Goal: Contribute content: Add original content to the website for others to see

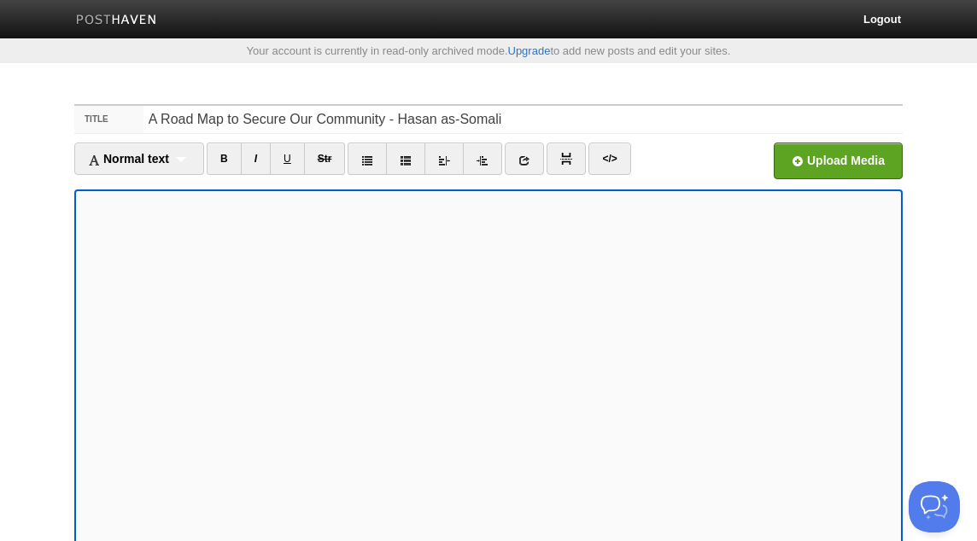
scroll to position [265, 0]
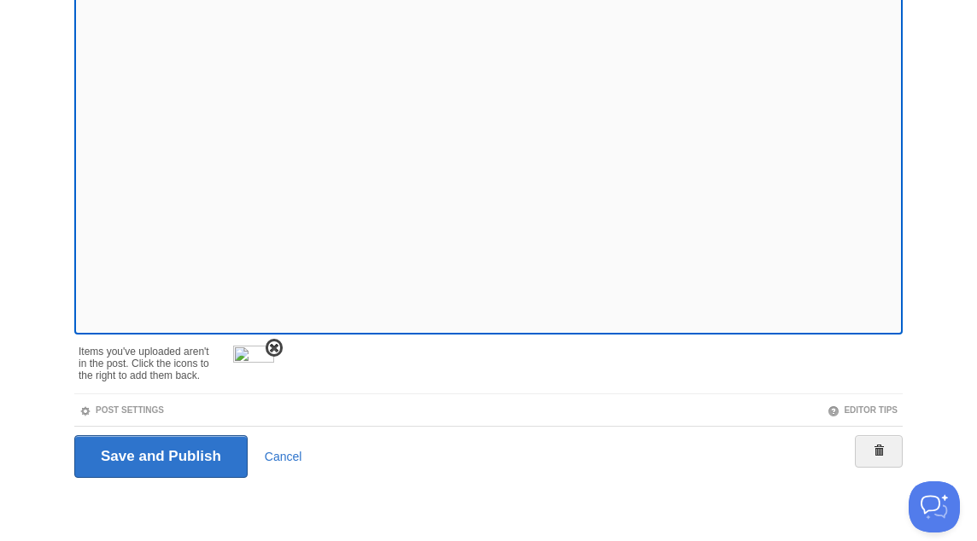
click at [273, 348] on span at bounding box center [274, 348] width 12 height 12
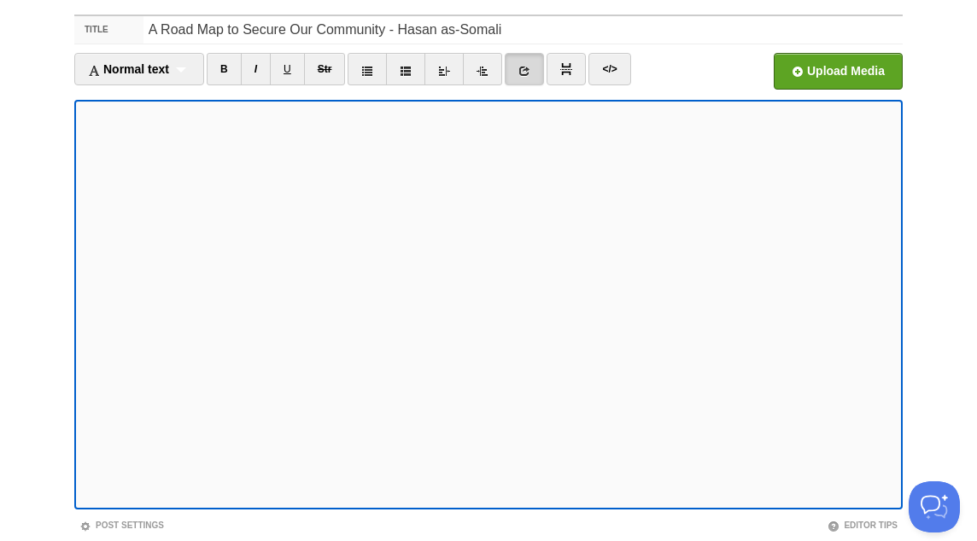
scroll to position [0, 0]
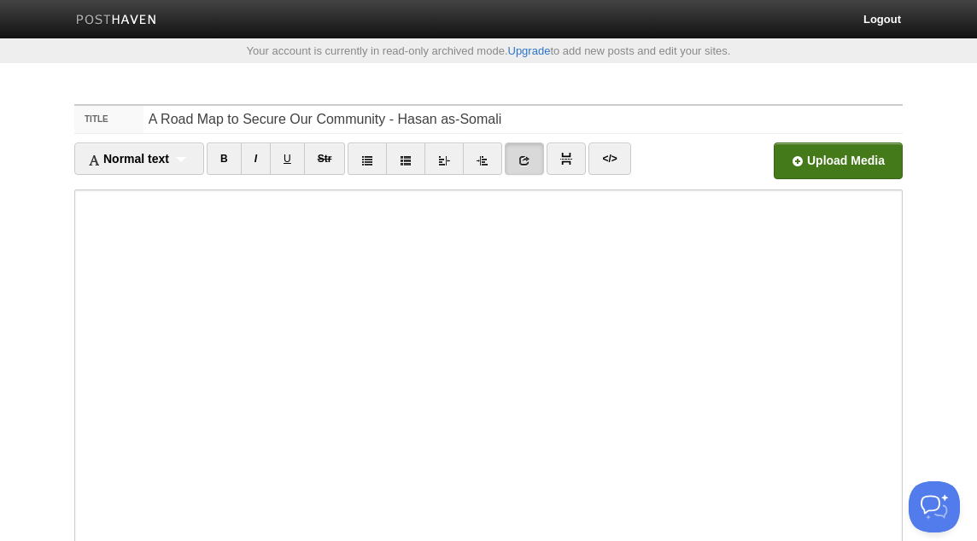
click at [866, 164] on input "file" at bounding box center [322, 165] width 1293 height 87
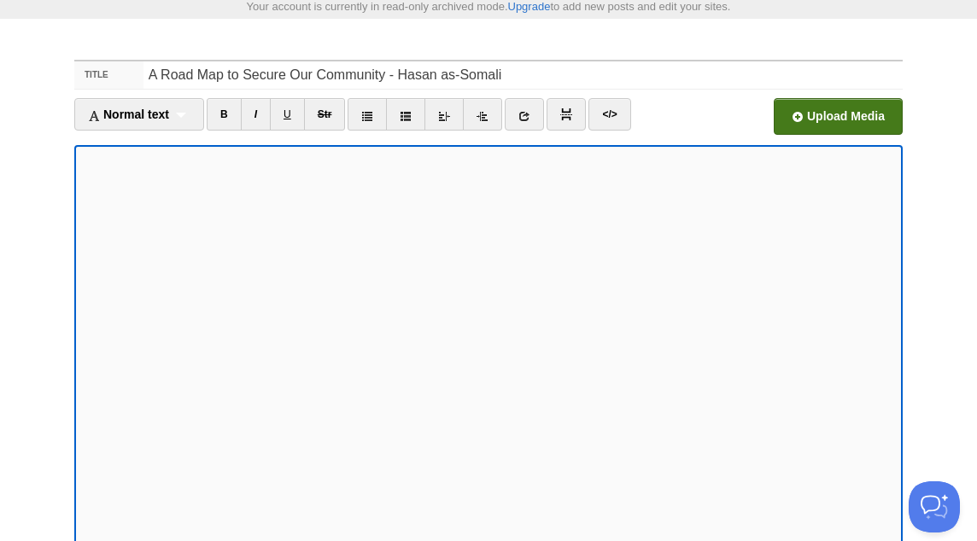
scroll to position [265, 0]
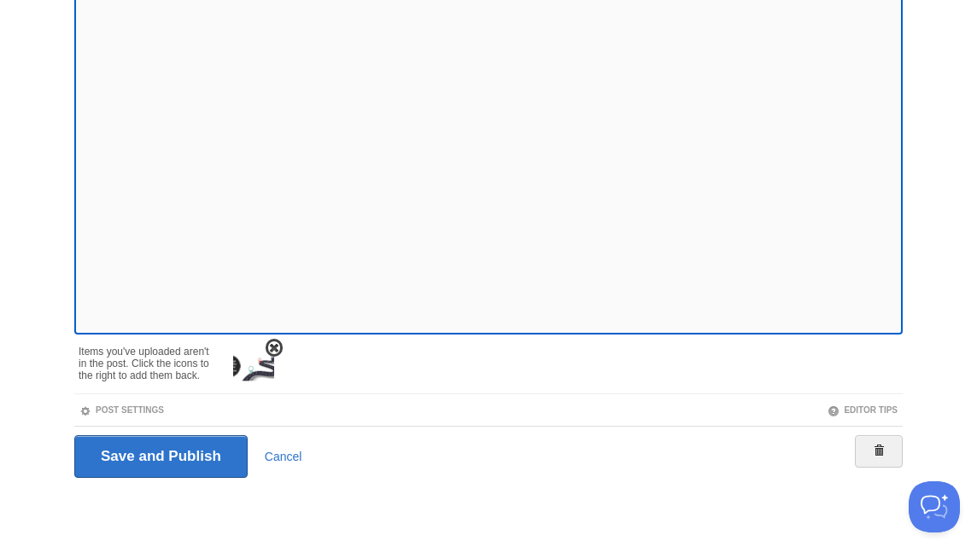
click at [248, 369] on img at bounding box center [253, 366] width 41 height 41
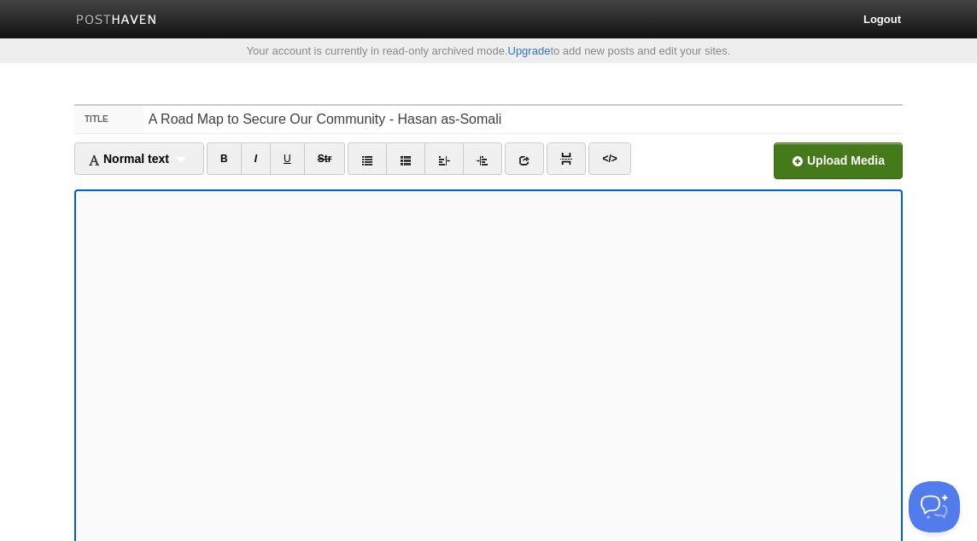
scroll to position [205, 0]
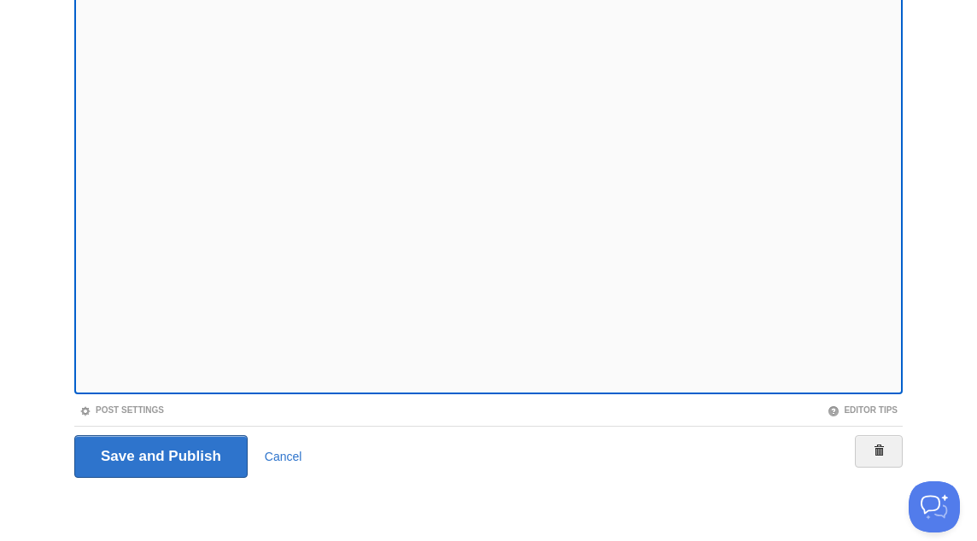
click at [146, 400] on fieldset "Title A Road Map to Secure Our Community - Hasan as-[DEMOGRAPHIC_DATA] Normal t…" at bounding box center [488, 195] width 828 height 592
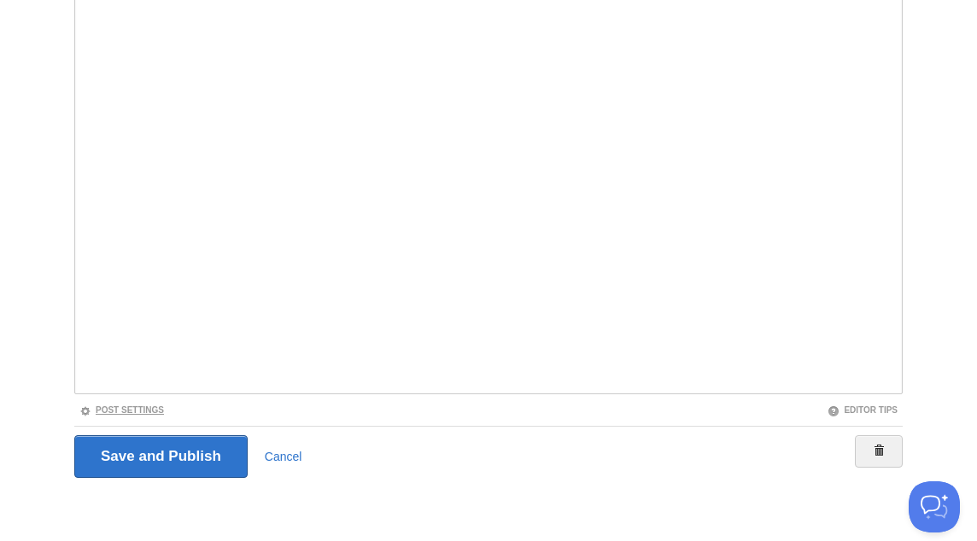
click at [150, 411] on link "Post Settings" at bounding box center [121, 410] width 85 height 9
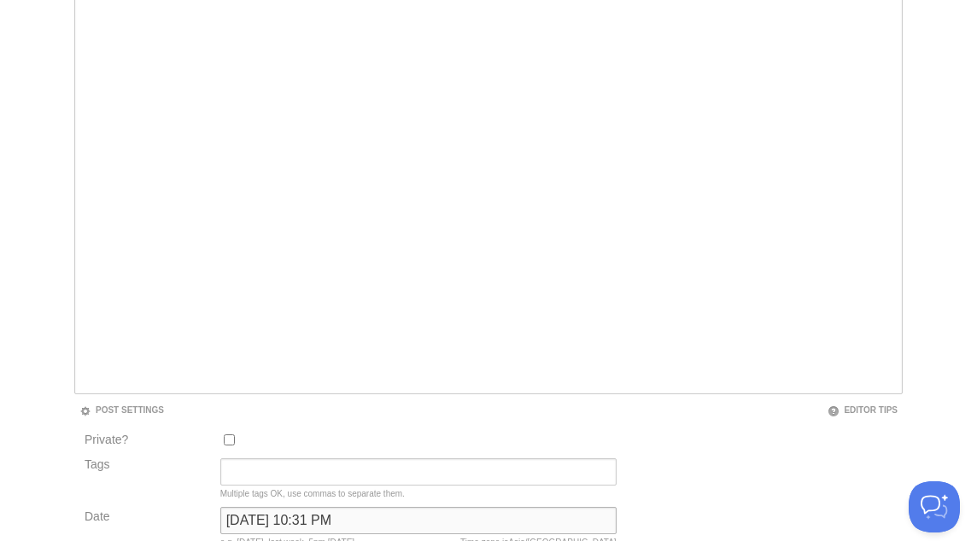
click at [298, 518] on input "[DATE] 10:31 PM" at bounding box center [418, 520] width 396 height 27
type input "now"
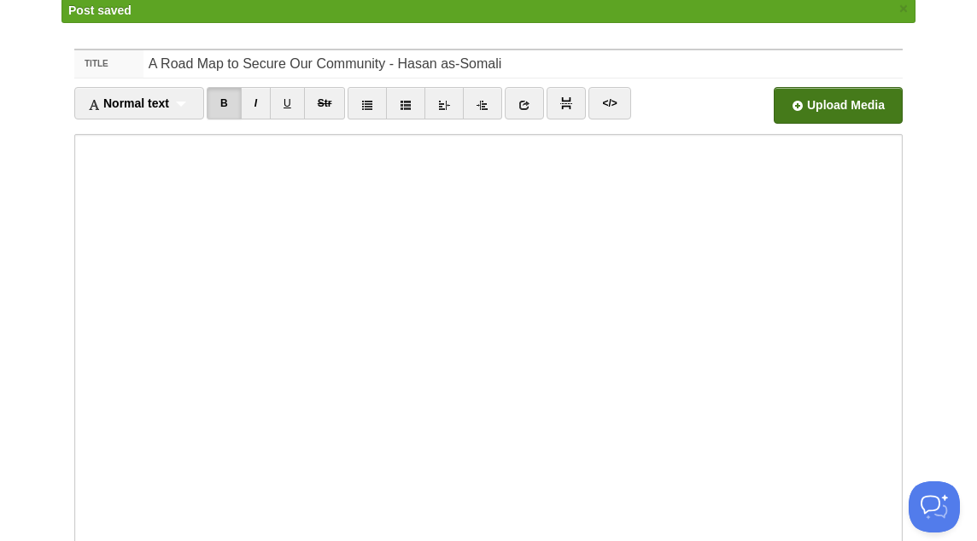
scroll to position [89, 0]
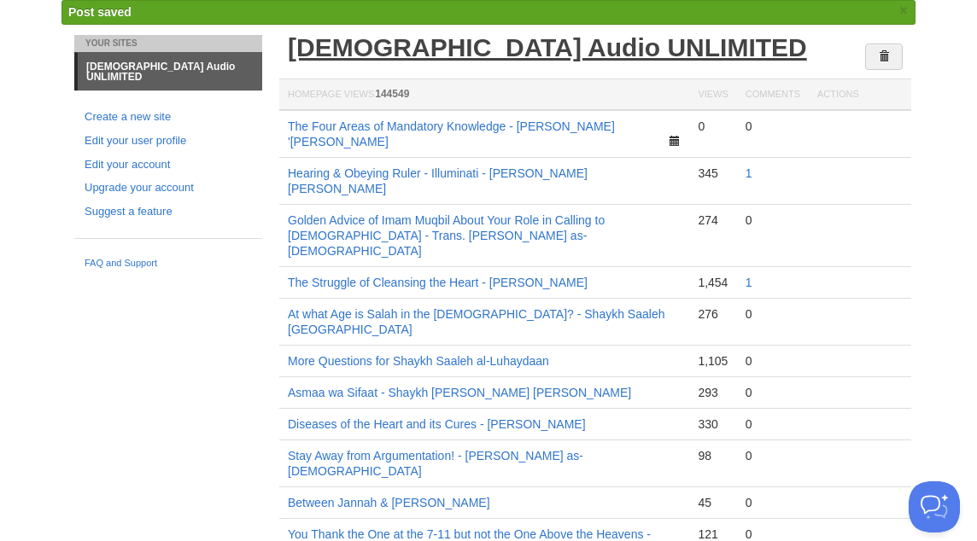
click at [564, 50] on link "[DEMOGRAPHIC_DATA] Audio UNLIMITED" at bounding box center [547, 47] width 519 height 28
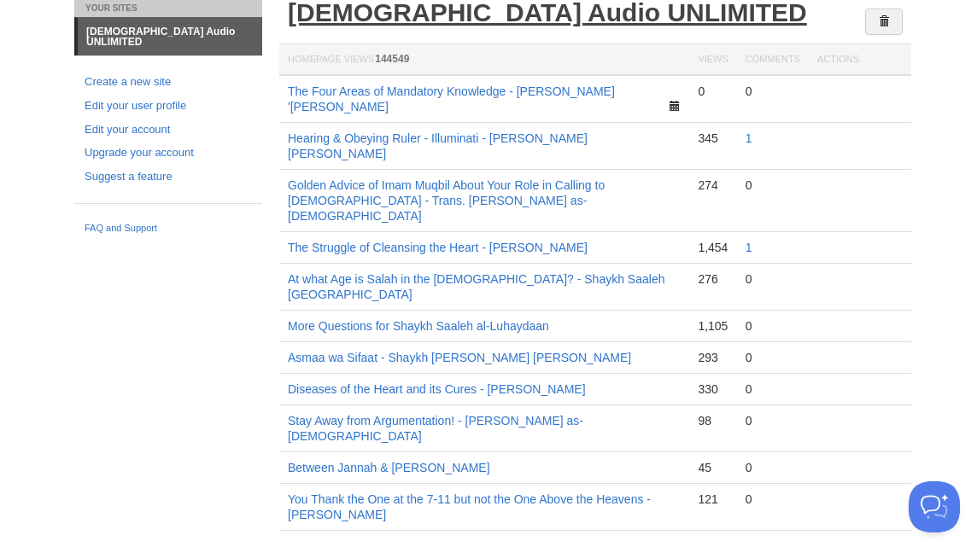
click at [455, 13] on link "[DEMOGRAPHIC_DATA] Audio UNLIMITED" at bounding box center [547, 12] width 519 height 28
